Goal: Communication & Community: Answer question/provide support

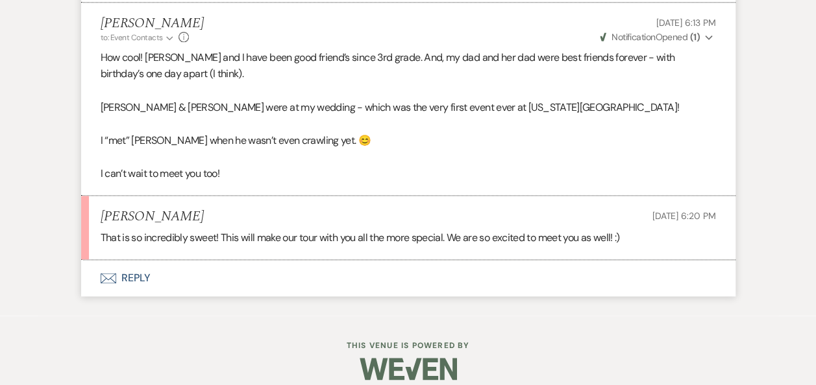
scroll to position [3196, 0]
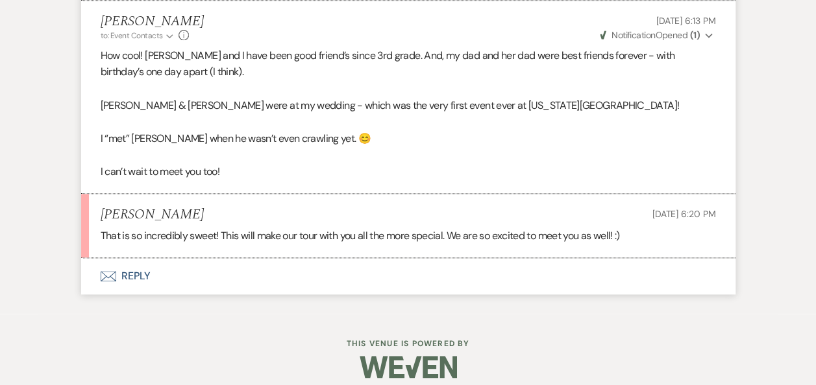
click at [137, 274] on button "Envelope Reply" at bounding box center [408, 276] width 654 height 36
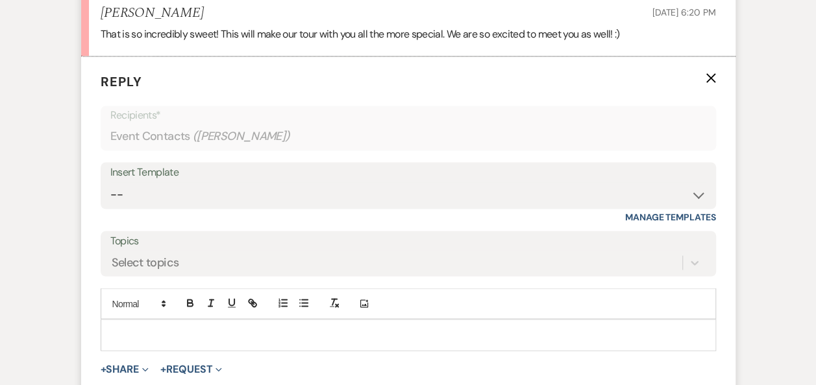
scroll to position [3417, 0]
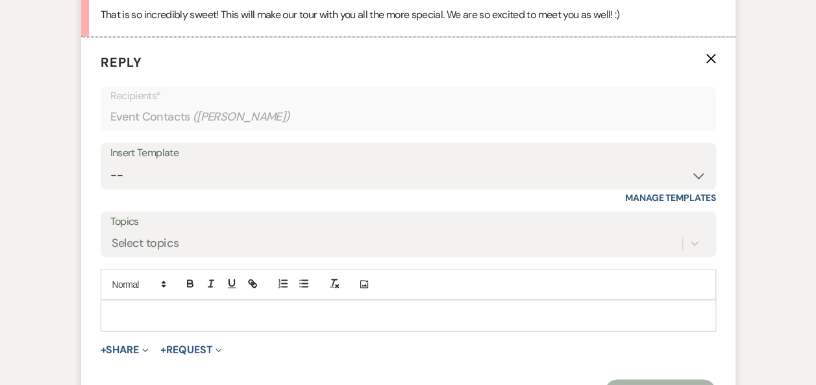
click at [250, 310] on p at bounding box center [408, 315] width 594 height 14
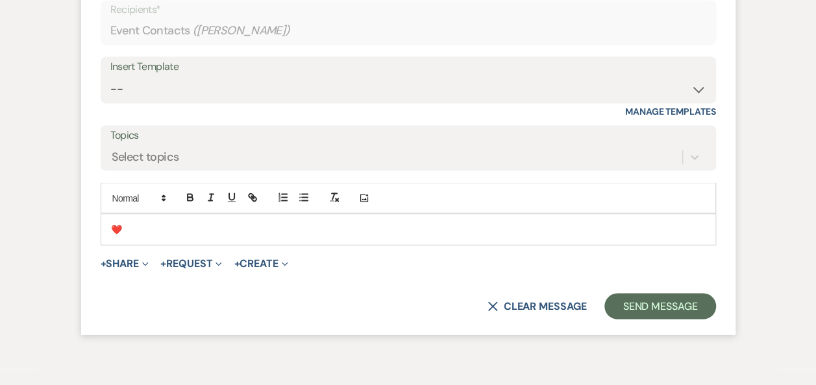
scroll to position [3543, 0]
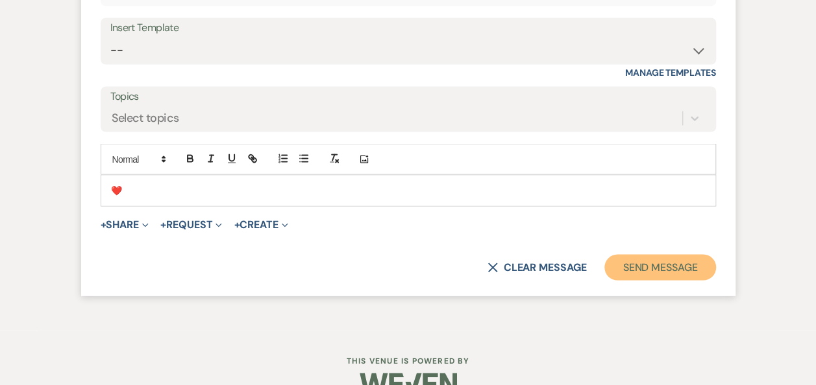
click at [643, 262] on button "Send Message" at bounding box center [659, 267] width 111 height 26
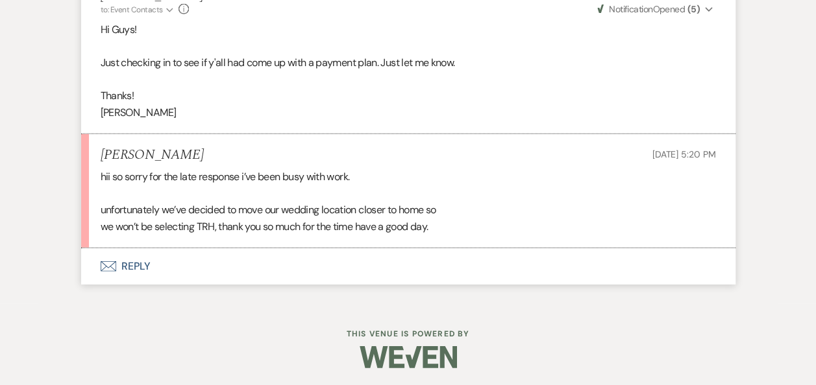
scroll to position [4116, 0]
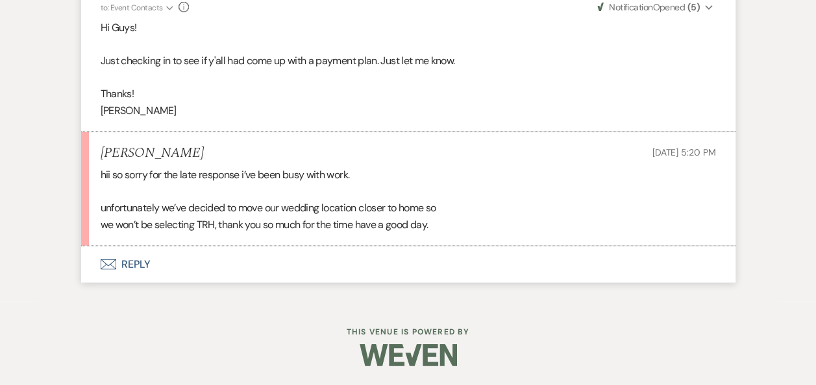
click at [138, 278] on button "Envelope Reply" at bounding box center [408, 265] width 654 height 36
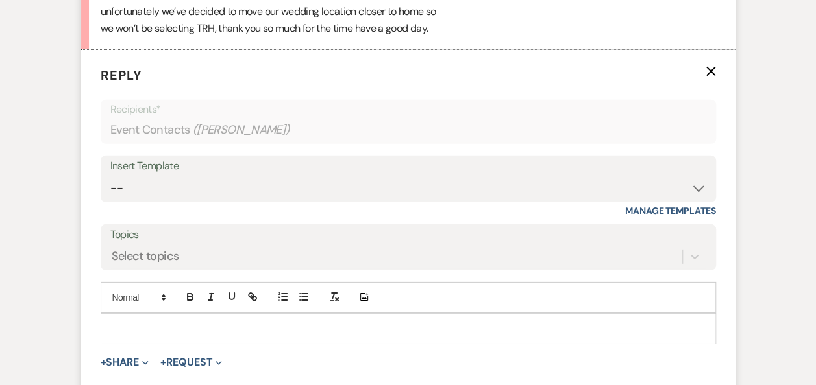
scroll to position [4384, 0]
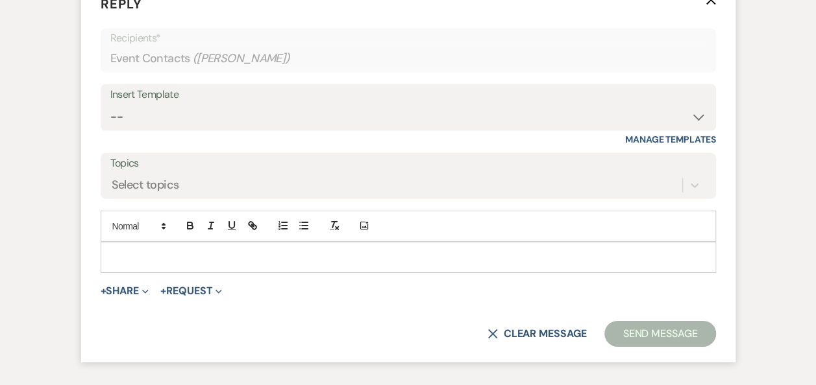
click at [354, 265] on p at bounding box center [408, 257] width 594 height 14
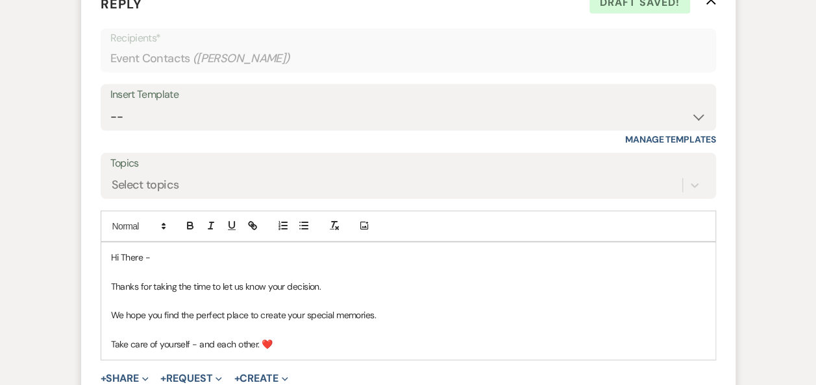
scroll to position [4546, 0]
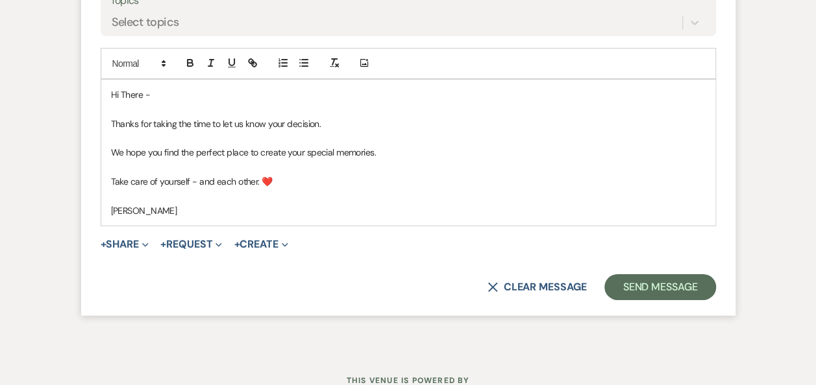
click at [112, 204] on p at bounding box center [408, 196] width 594 height 14
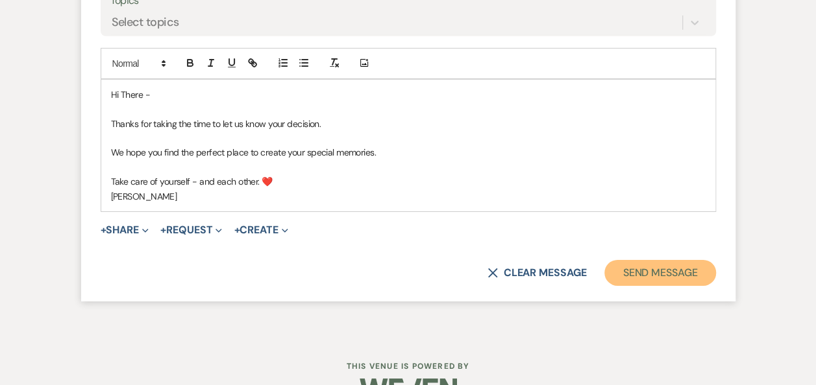
click at [642, 286] on button "Send Message" at bounding box center [659, 273] width 111 height 26
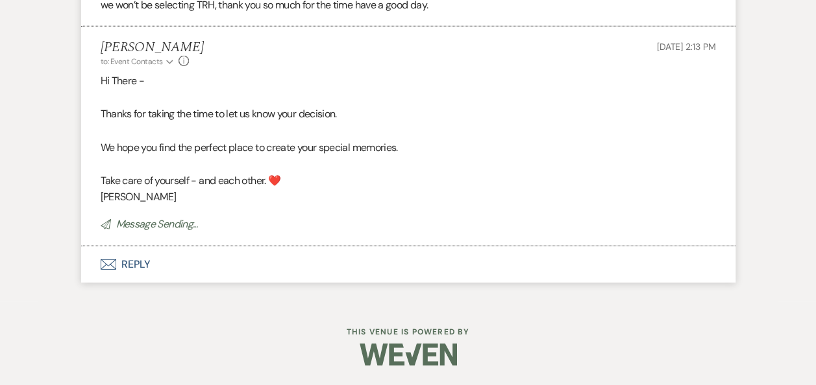
scroll to position [4321, 0]
